Goal: Information Seeking & Learning: Learn about a topic

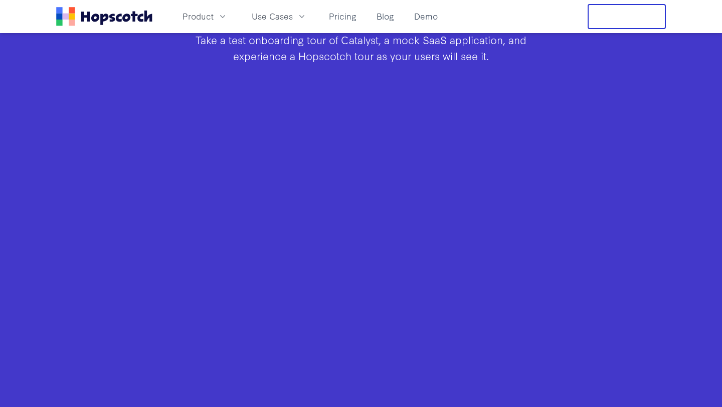
scroll to position [717, 0]
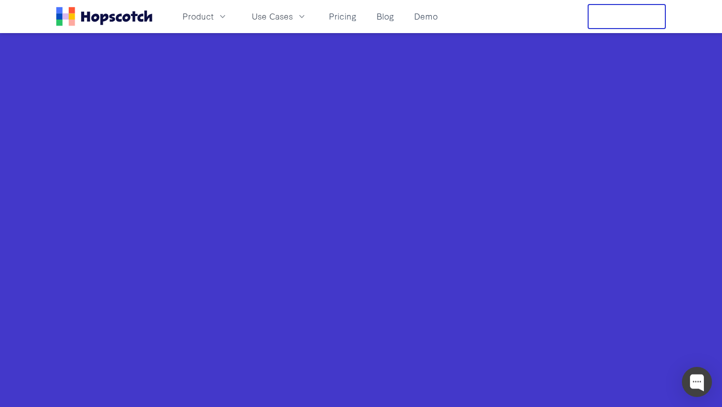
click at [339, 26] on div "Product Use Cases Pricing Blog Demo" at bounding box center [249, 16] width 386 height 25
click at [345, 15] on link "Pricing" at bounding box center [343, 16] width 36 height 17
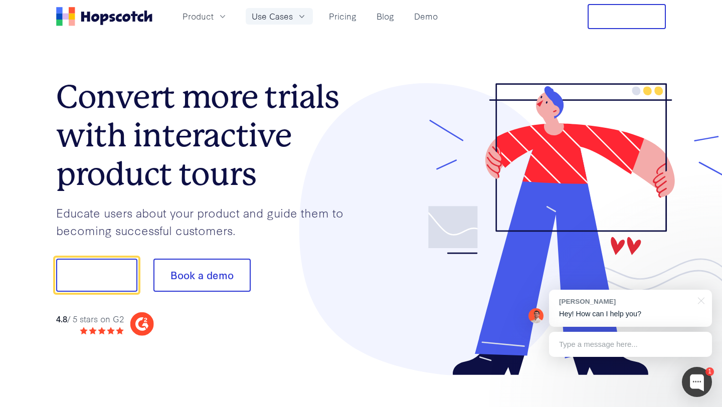
click at [293, 21] on button "Use Cases" at bounding box center [279, 16] width 67 height 17
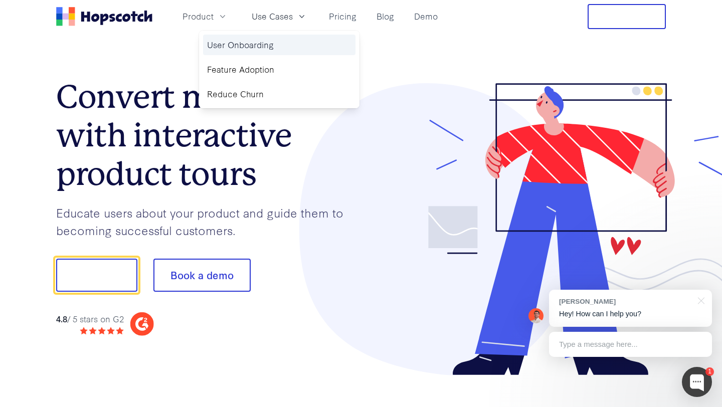
click at [259, 50] on link "User Onboarding" at bounding box center [279, 45] width 152 height 21
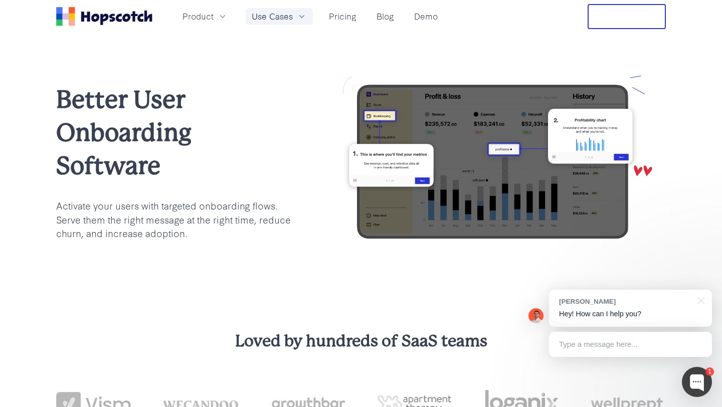
click at [287, 17] on span "Use Cases" at bounding box center [272, 16] width 41 height 13
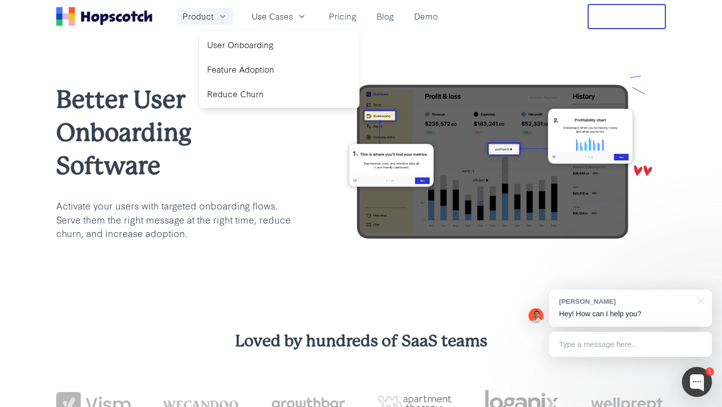
click at [200, 17] on span "Product" at bounding box center [198, 16] width 31 height 13
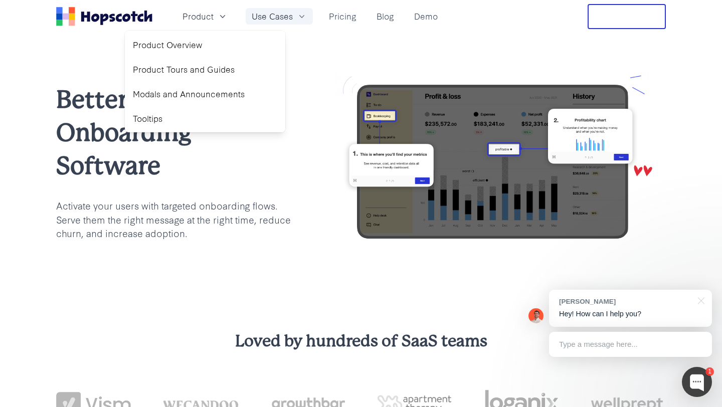
click at [294, 15] on button "Use Cases" at bounding box center [279, 16] width 67 height 17
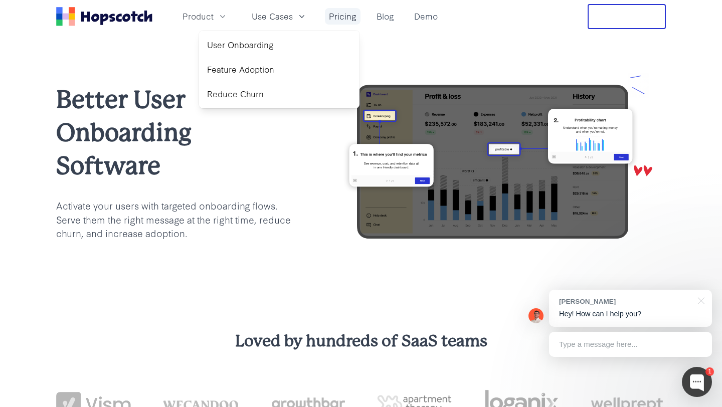
click at [347, 12] on link "Pricing" at bounding box center [343, 16] width 36 height 17
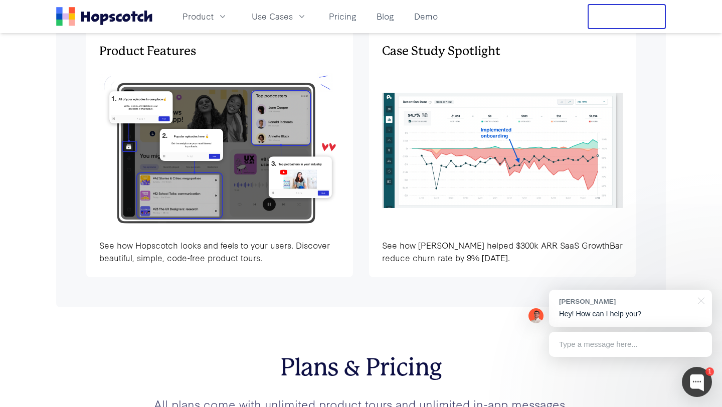
scroll to position [3203, 0]
